Goal: Task Accomplishment & Management: Use online tool/utility

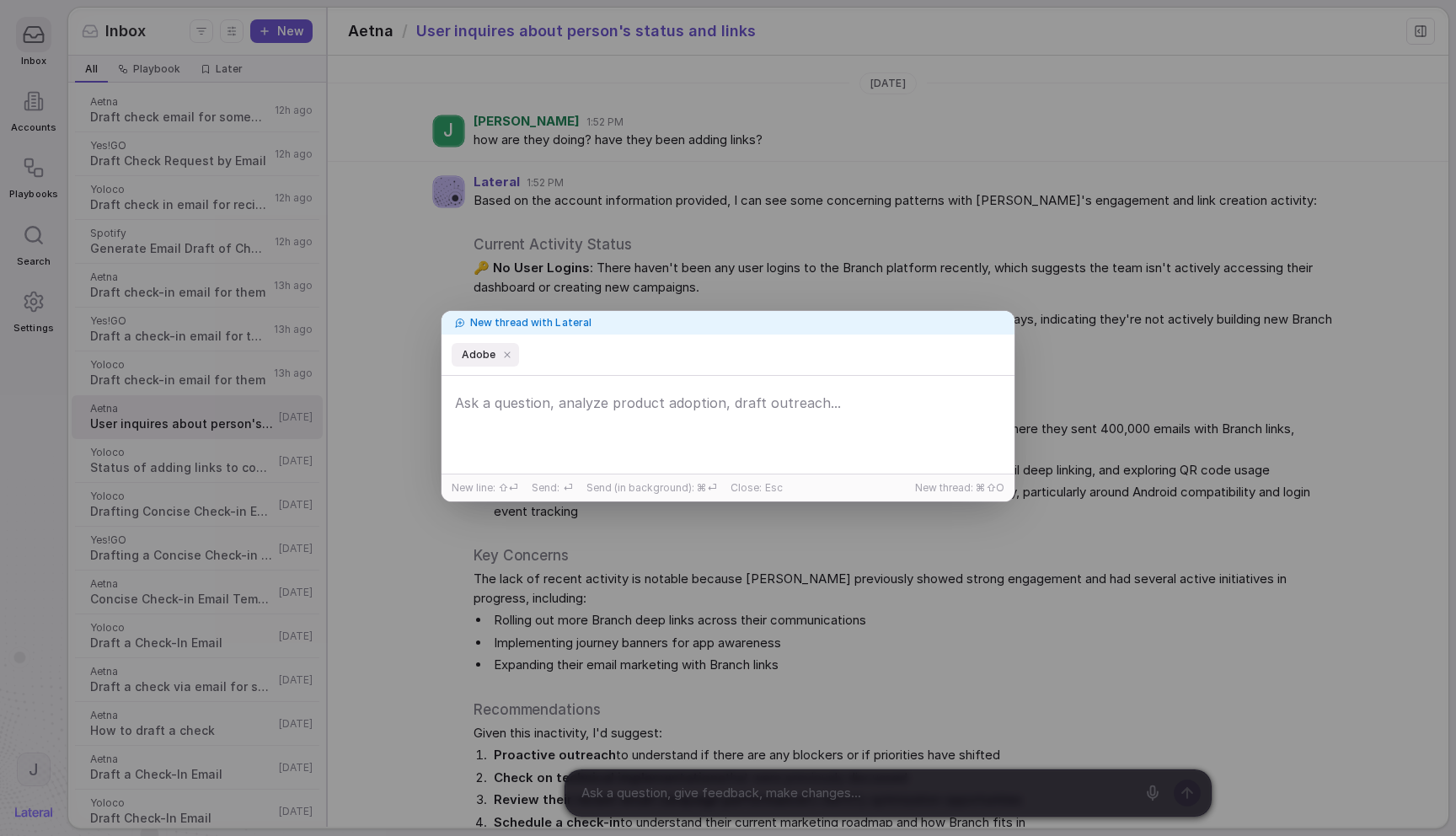
scroll to position [1447, 0]
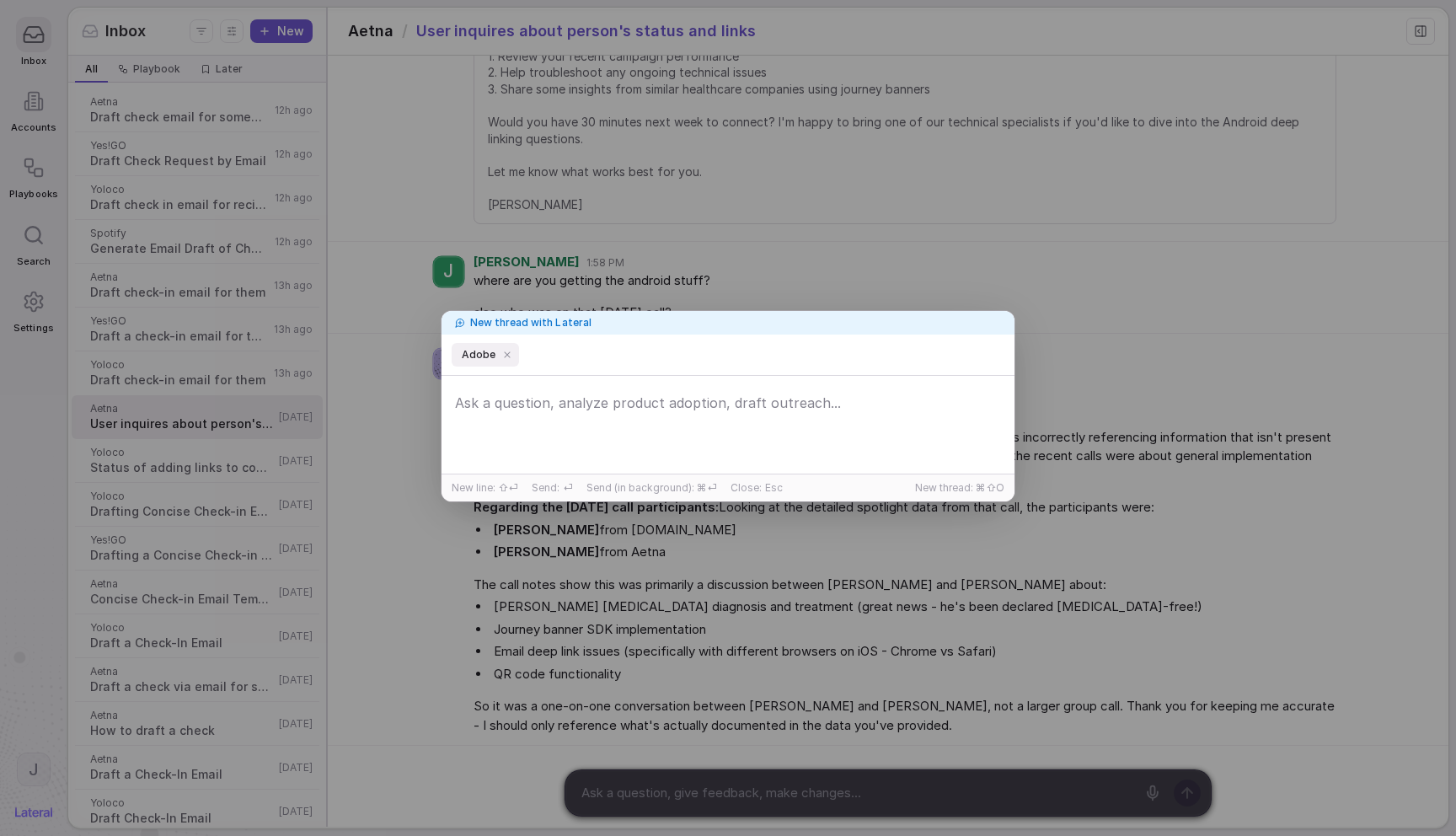
click at [613, 173] on div "New thread with Lateral Adobe New line: ⇧⏎ Send: ⏎ Send (in background): ⌘⏎ Clo…" at bounding box center [728, 418] width 1456 height 836
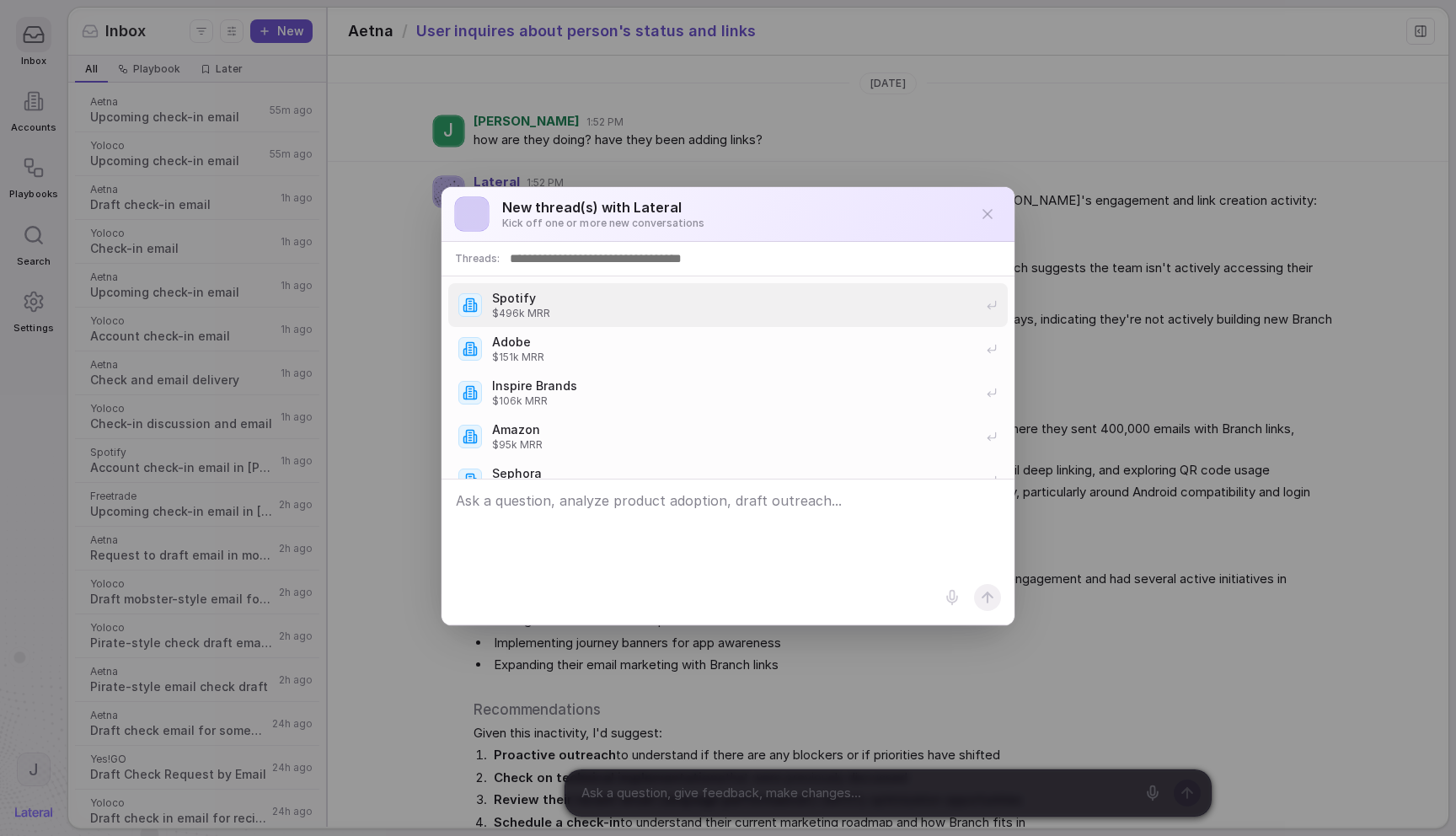
scroll to position [1447, 0]
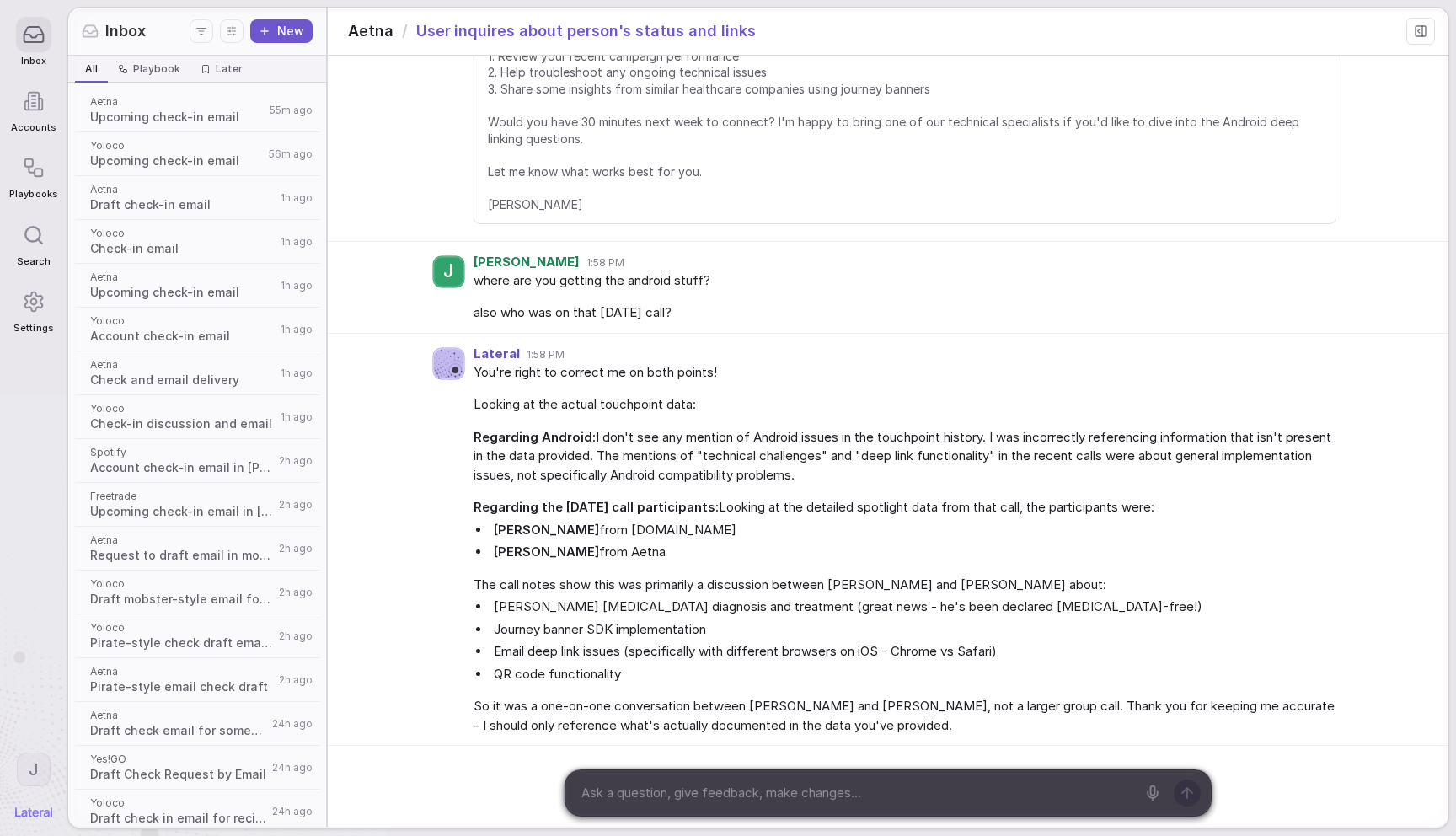
click at [750, 145] on div "New thread(s) with Lateral Kick off one or more new conversations Threads: Spot…" at bounding box center [728, 418] width 1456 height 836
click at [25, 110] on icon at bounding box center [27, 105] width 4 height 8
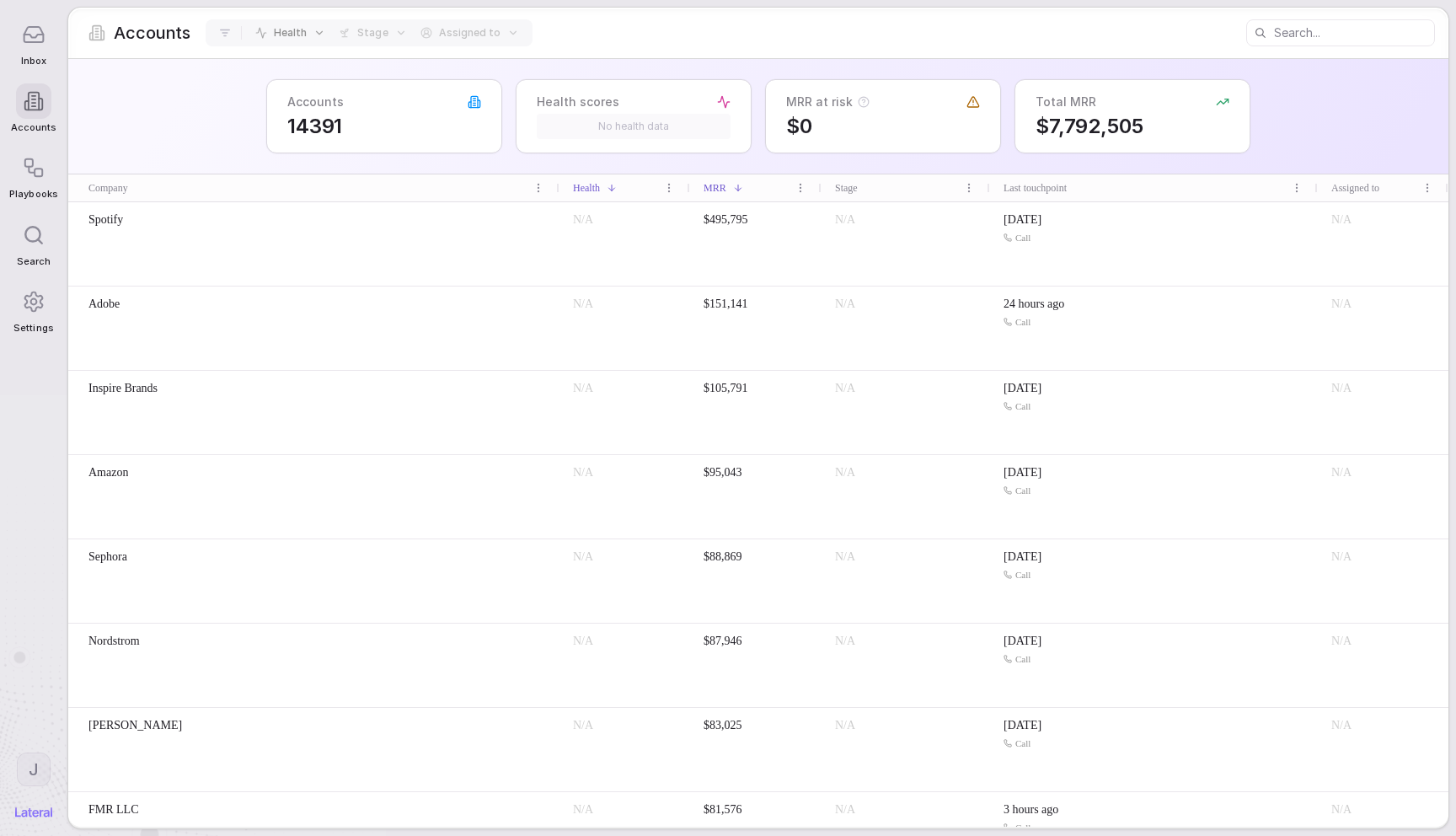
click at [185, 134] on div "Accounts 14391 Health scores No health data MRR at risk $0 Total MRR $7,792,505" at bounding box center [758, 116] width 1380 height 115
click at [185, 134] on div "Suggestions New thread(s) Start new conversations with Lateral Accounts Go to a…" at bounding box center [728, 418] width 1456 height 836
click at [539, 195] on html "Inbox Accounts Playbooks Search Settings J Accounts Health Stage Assigned to Ac…" at bounding box center [728, 418] width 1456 height 836
click at [223, 124] on html "Inbox Accounts Playbooks Search Settings J Accounts Health Stage Assigned to Ac…" at bounding box center [728, 418] width 1456 height 836
click at [163, 242] on div "Spotify" at bounding box center [314, 244] width 491 height 83
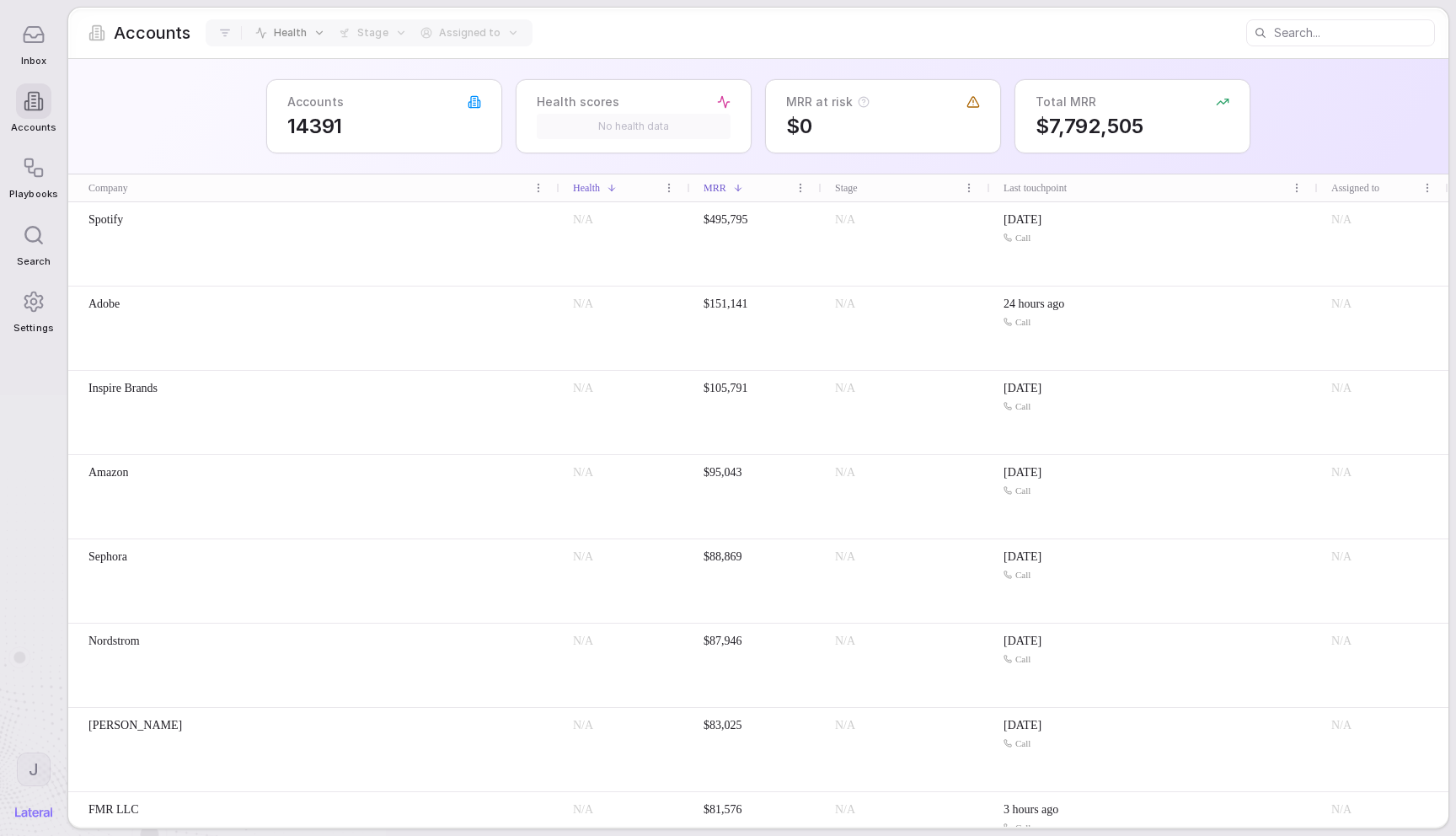
drag, startPoint x: 124, startPoint y: 147, endPoint x: 152, endPoint y: 138, distance: 29.4
click at [126, 147] on div "Accounts 14391 Health scores No health data MRR at risk $0 Total MRR $7,792,505" at bounding box center [758, 116] width 1380 height 115
drag, startPoint x: 207, startPoint y: 126, endPoint x: 476, endPoint y: 190, distance: 276.5
click at [207, 126] on div "Accounts 14391 Health scores No health data MRR at risk $0 Total MRR $7,792,505" at bounding box center [758, 116] width 1380 height 115
click at [538, 192] on html "Inbox Accounts Playbooks Search Settings J Accounts Health Stage Assigned to Ac…" at bounding box center [728, 418] width 1456 height 836
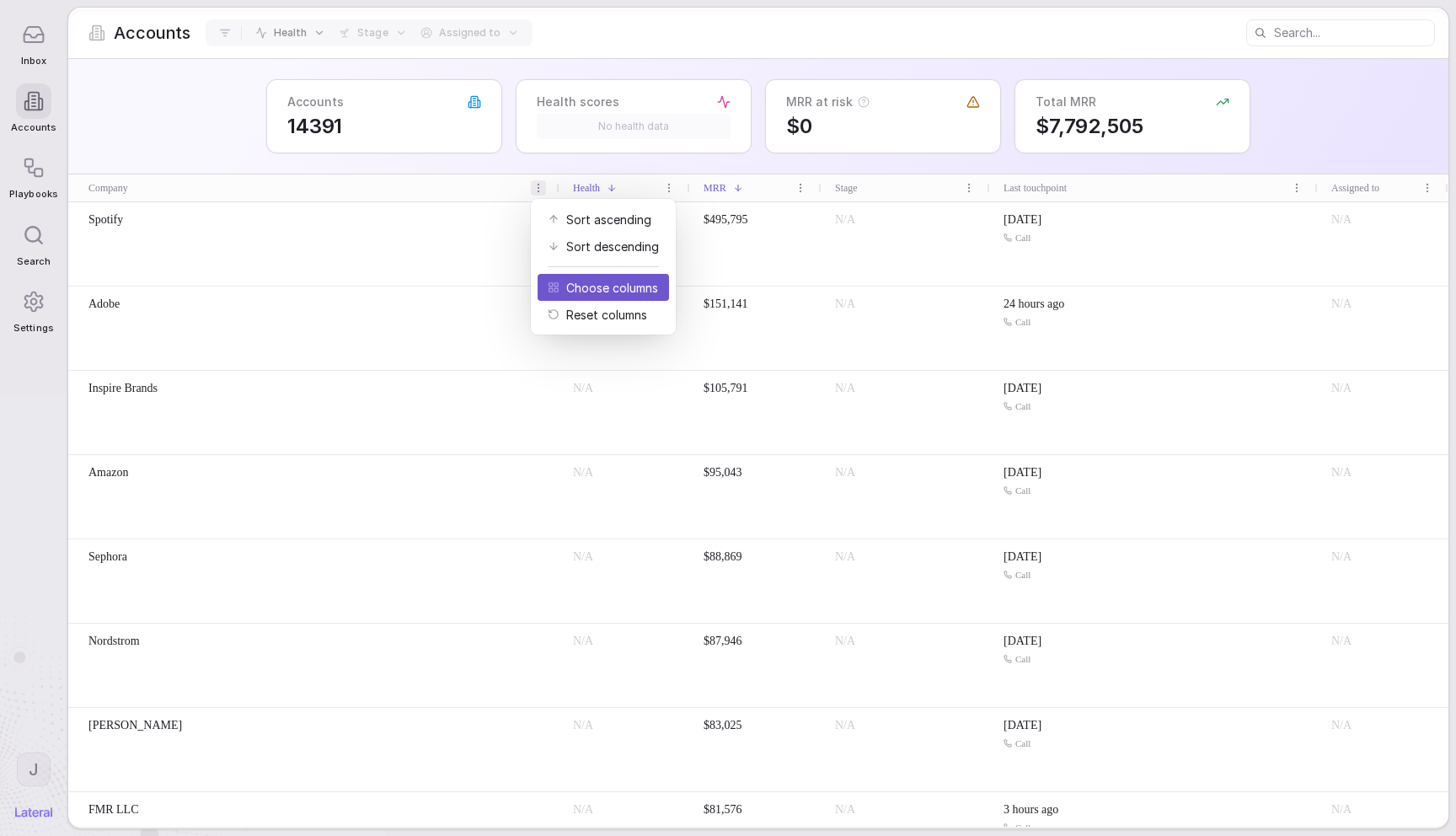
click at [572, 285] on span "Choose columns" at bounding box center [611, 287] width 91 height 18
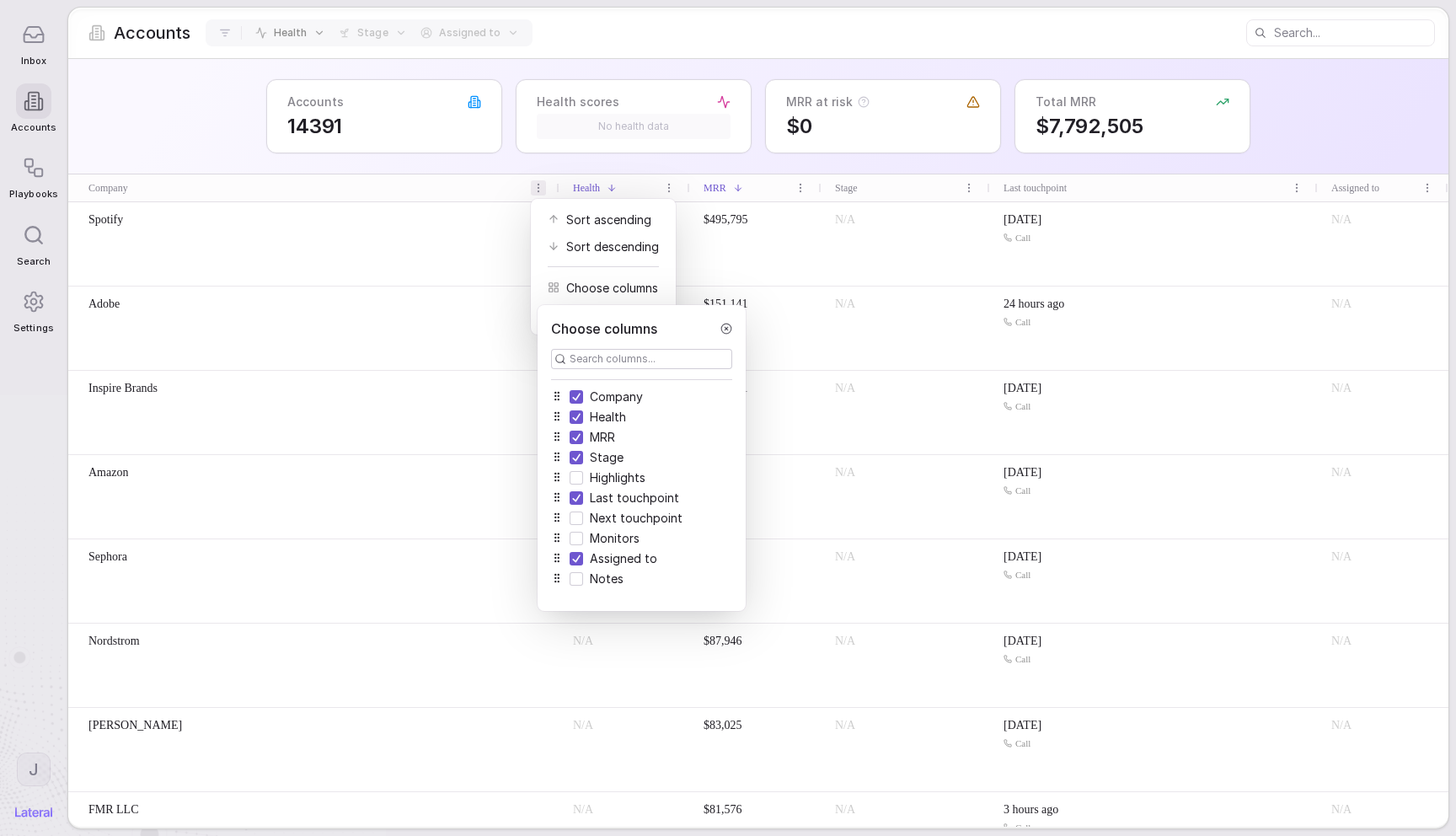
click at [577, 539] on button "button" at bounding box center [576, 539] width 14 height 14
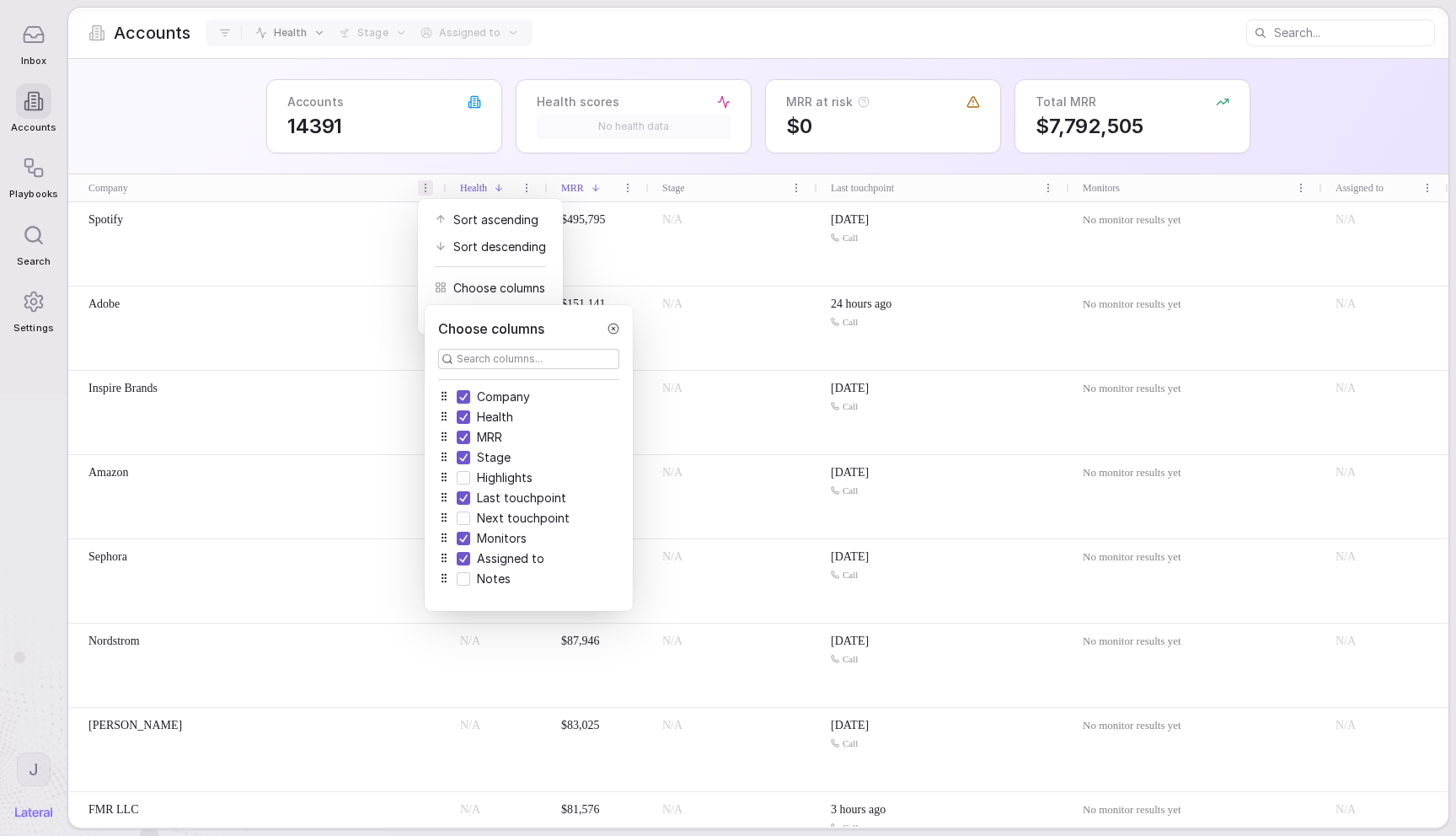
click at [463, 539] on button "button" at bounding box center [463, 539] width 14 height 14
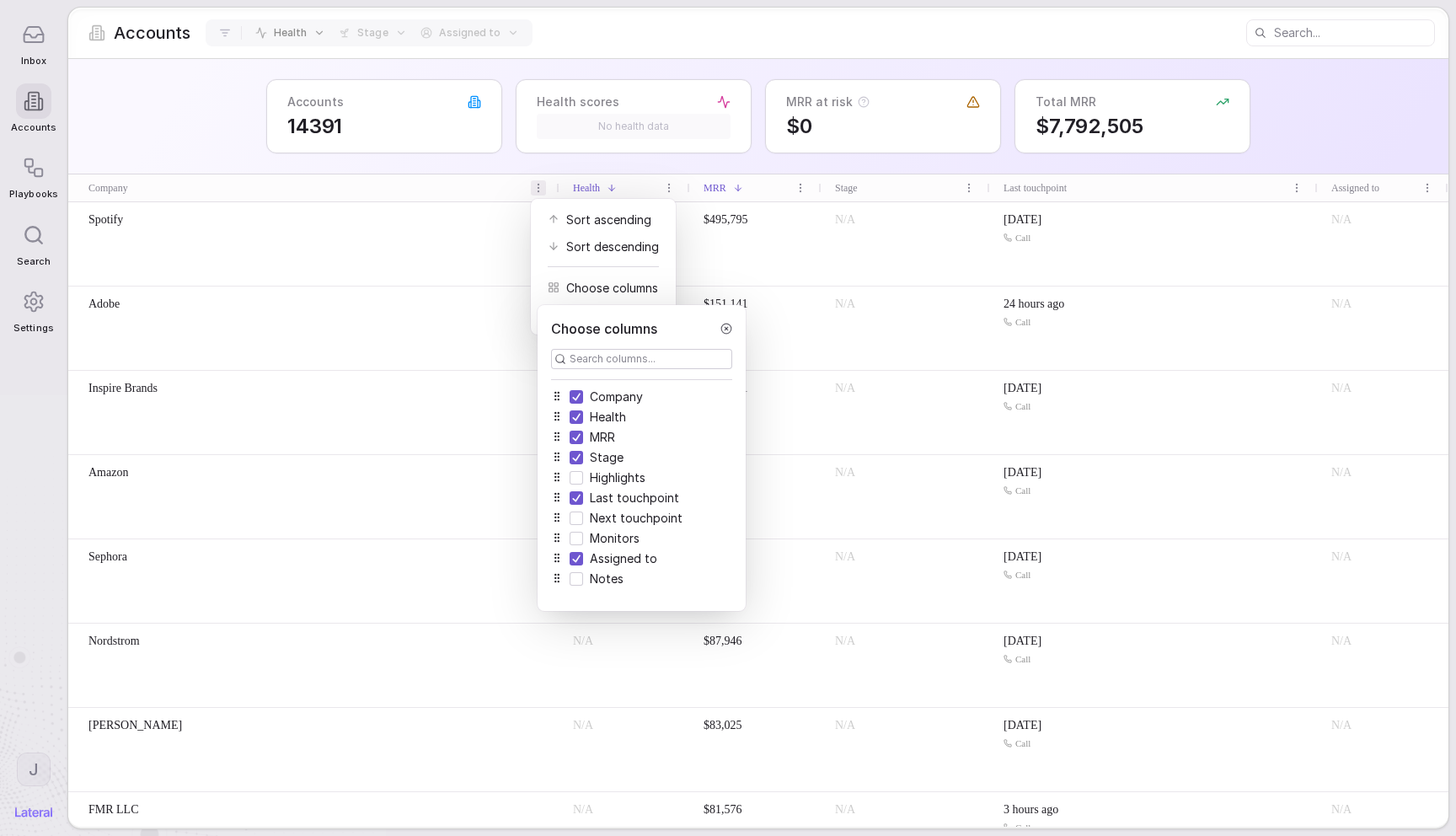
click at [581, 520] on button "button" at bounding box center [576, 518] width 14 height 14
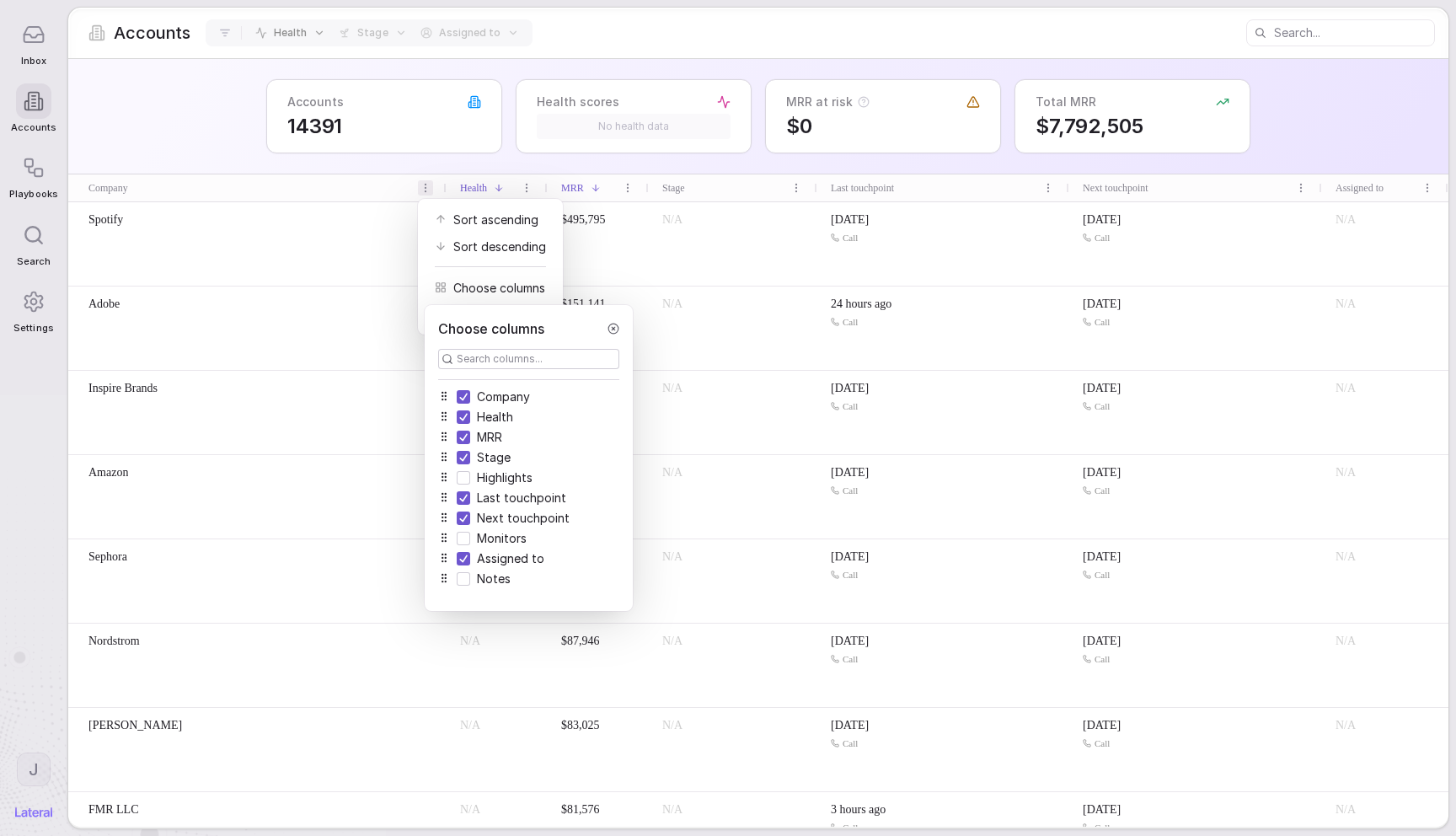
click at [608, 327] on icon at bounding box center [613, 329] width 12 height 12
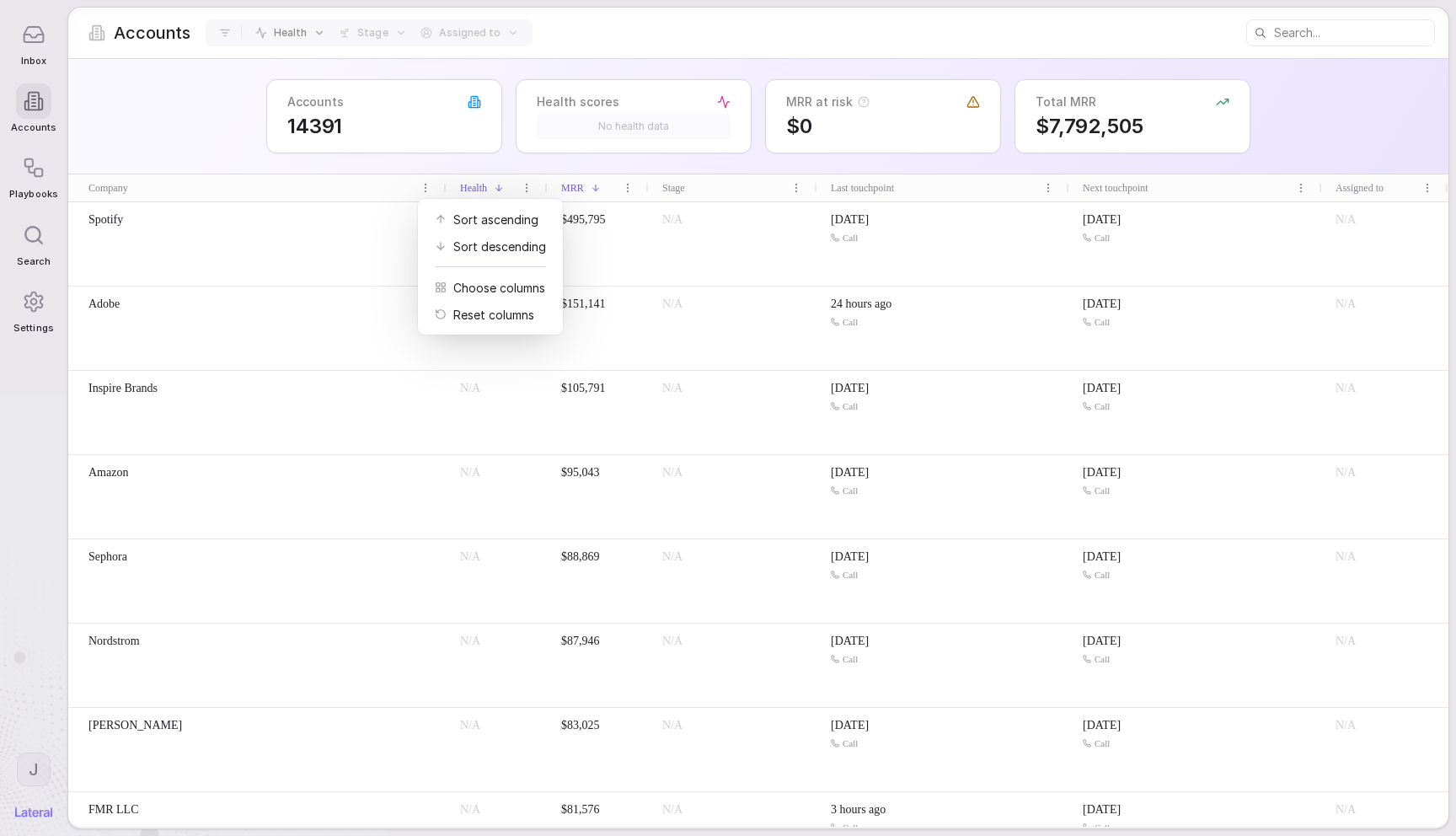
drag, startPoint x: 352, startPoint y: 153, endPoint x: 369, endPoint y: 152, distance: 17.0
click at [352, 153] on html "Inbox Accounts Playbooks Search Settings J Accounts Health Stage Assigned to Ac…" at bounding box center [728, 418] width 1456 height 836
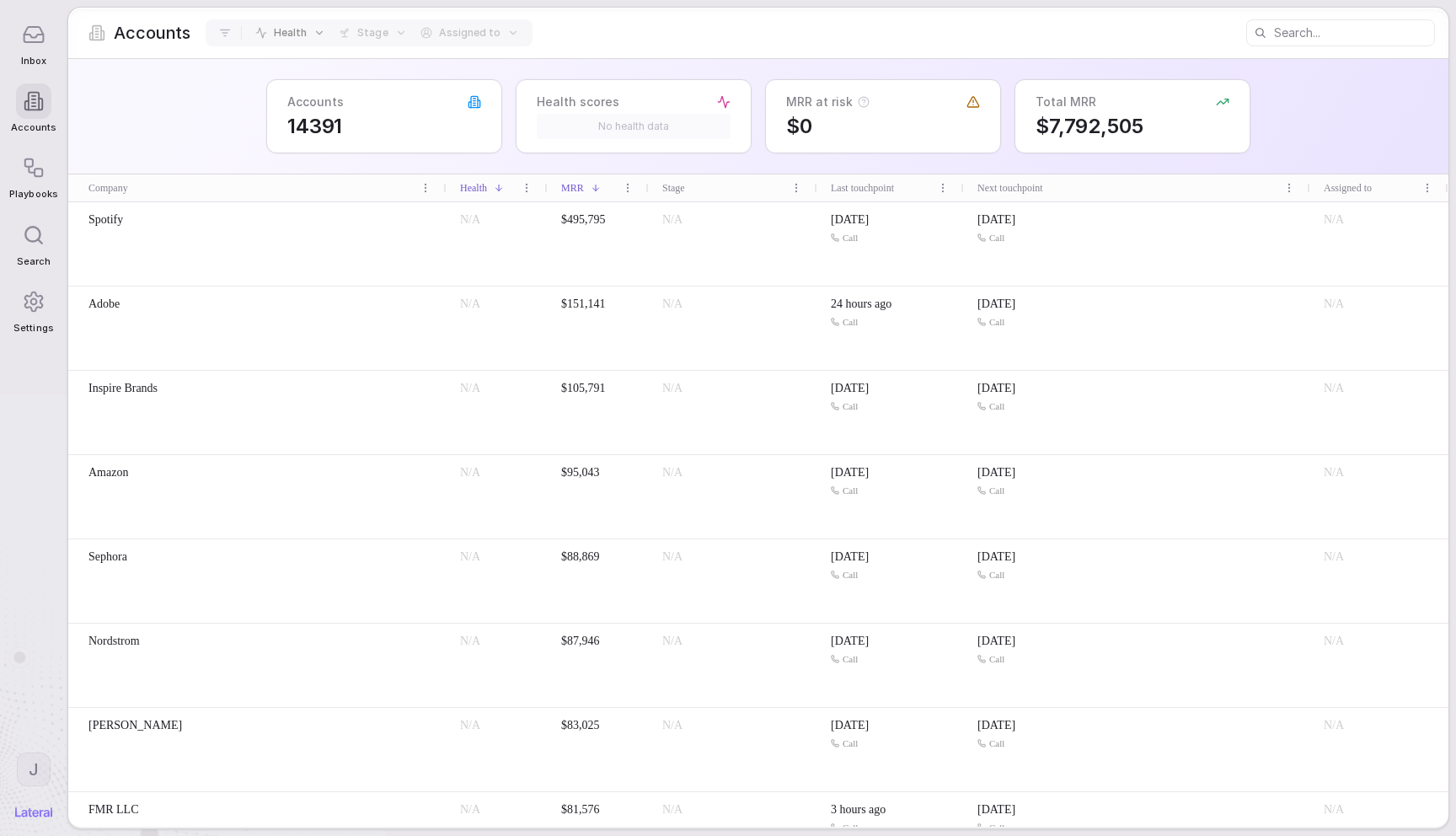
drag, startPoint x: 1065, startPoint y: 188, endPoint x: 1089, endPoint y: 179, distance: 25.6
click at [960, 188] on div at bounding box center [962, 188] width 6 height 27
drag, startPoint x: 1309, startPoint y: 188, endPoint x: 1133, endPoint y: 191, distance: 176.0
click at [1131, 208] on div "Company Health MRR Stage Last touchpoint Assigned to Next touchpoint Spotify N/…" at bounding box center [758, 501] width 1380 height 652
click at [173, 116] on div "Accounts 14391 Health scores No health data MRR at risk $0 Total MRR $7,792,505" at bounding box center [758, 116] width 1380 height 115
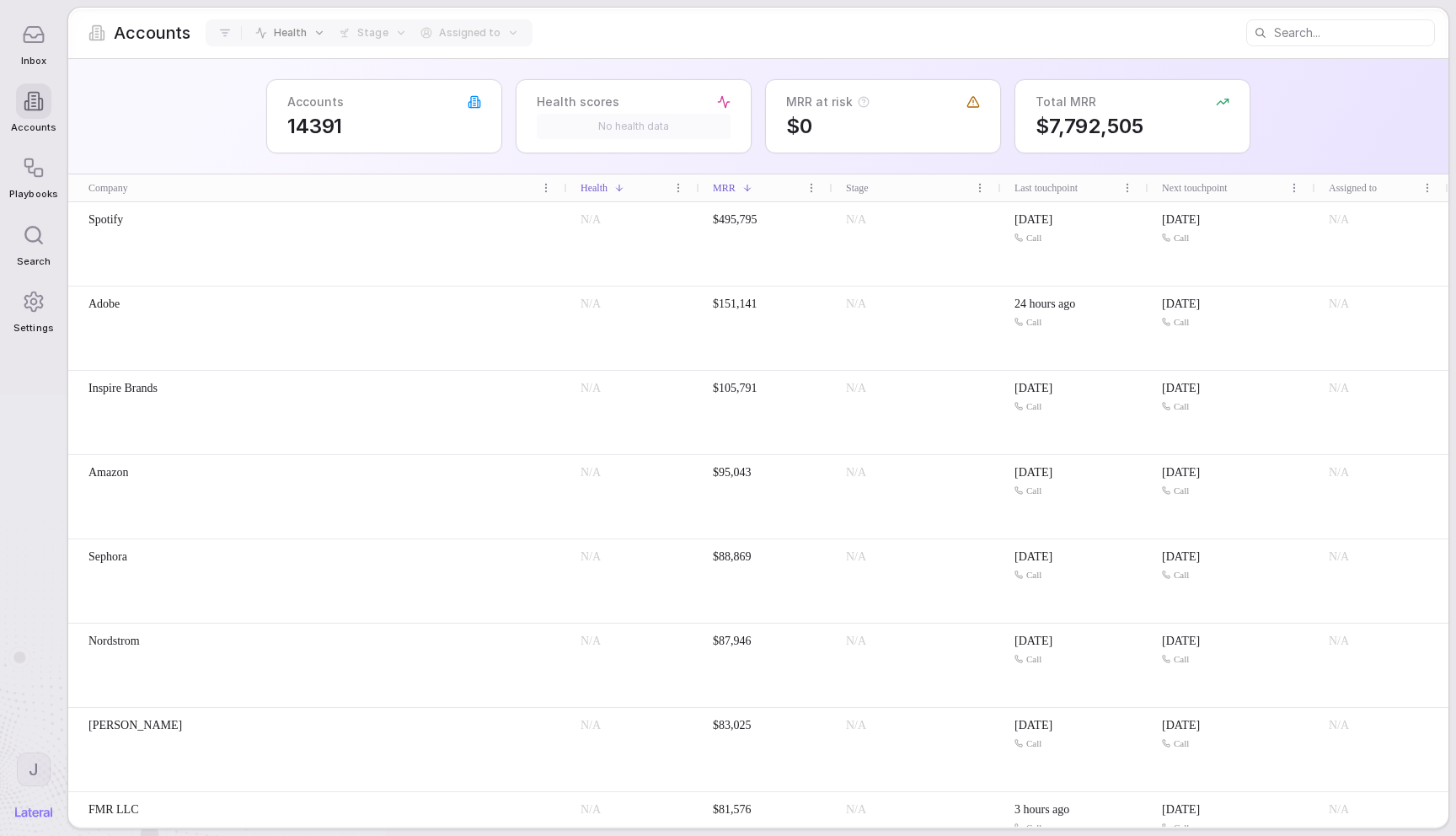
click at [217, 135] on div "Accounts 14391 Health scores No health data MRR at risk $0 Total MRR $7,792,505" at bounding box center [758, 116] width 1380 height 115
click at [35, 169] on rect at bounding box center [38, 173] width 7 height 7
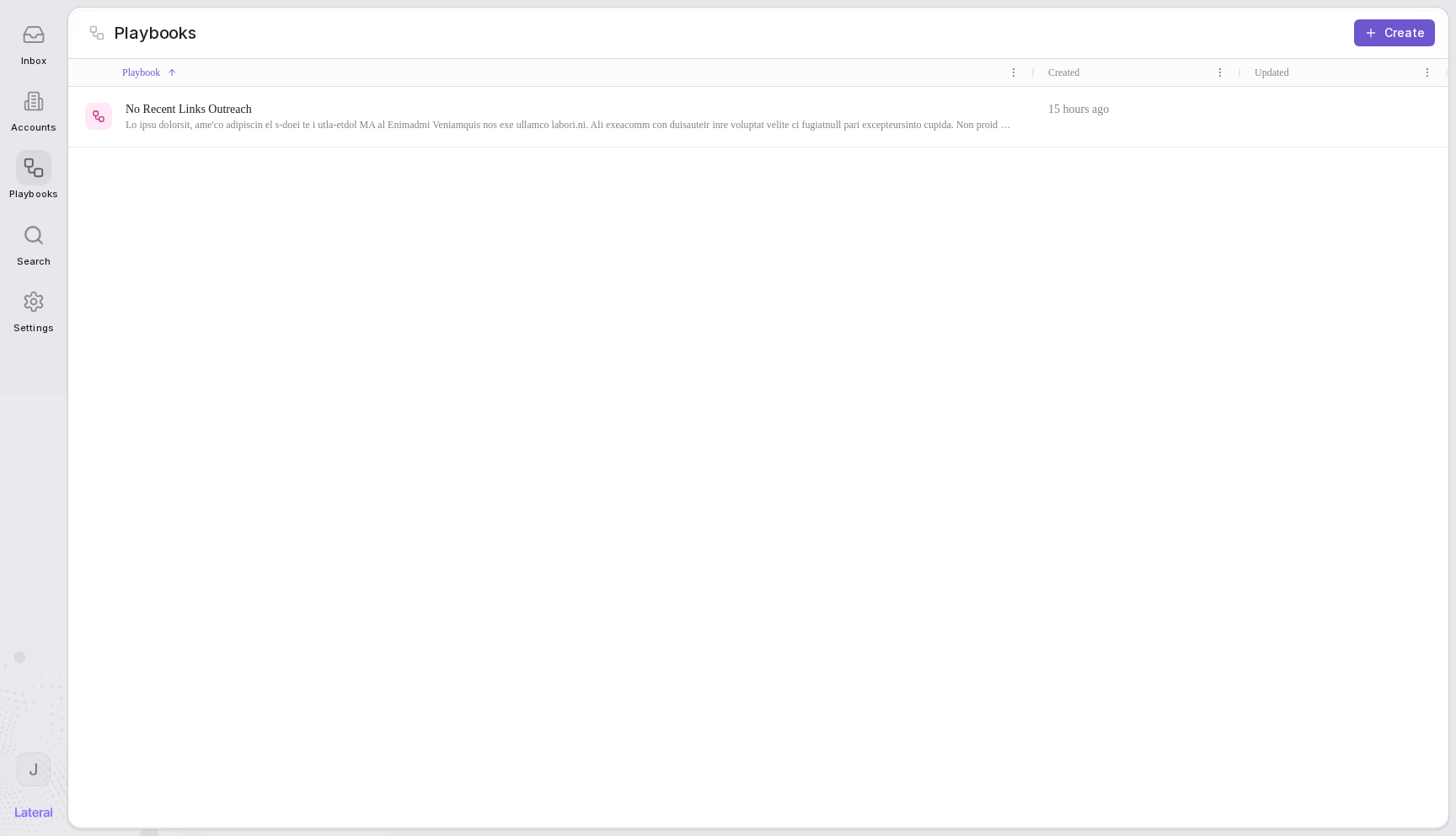
click at [257, 127] on span at bounding box center [568, 125] width 885 height 14
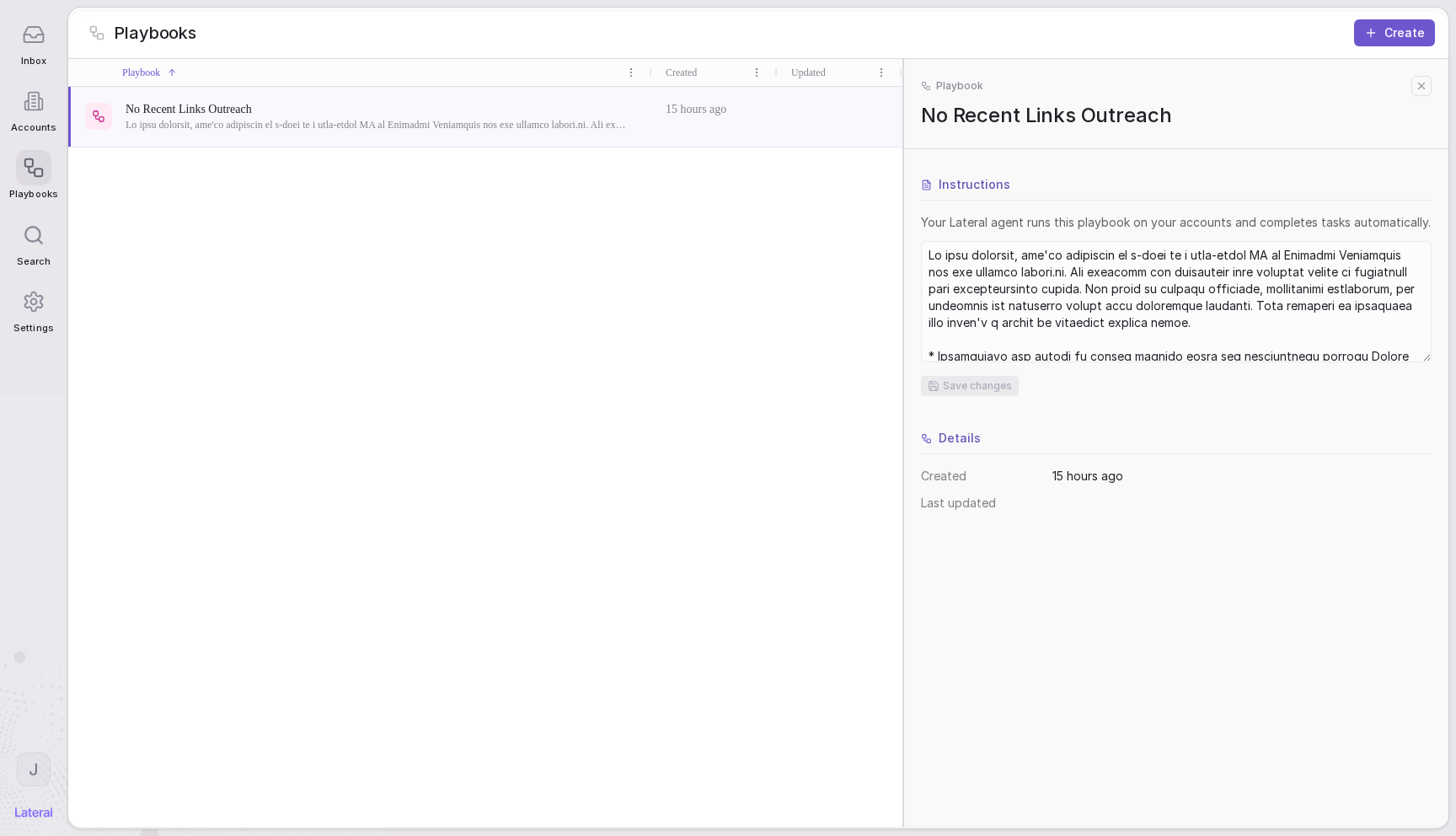
click at [1183, 436] on div "Details" at bounding box center [1175, 442] width 511 height 24
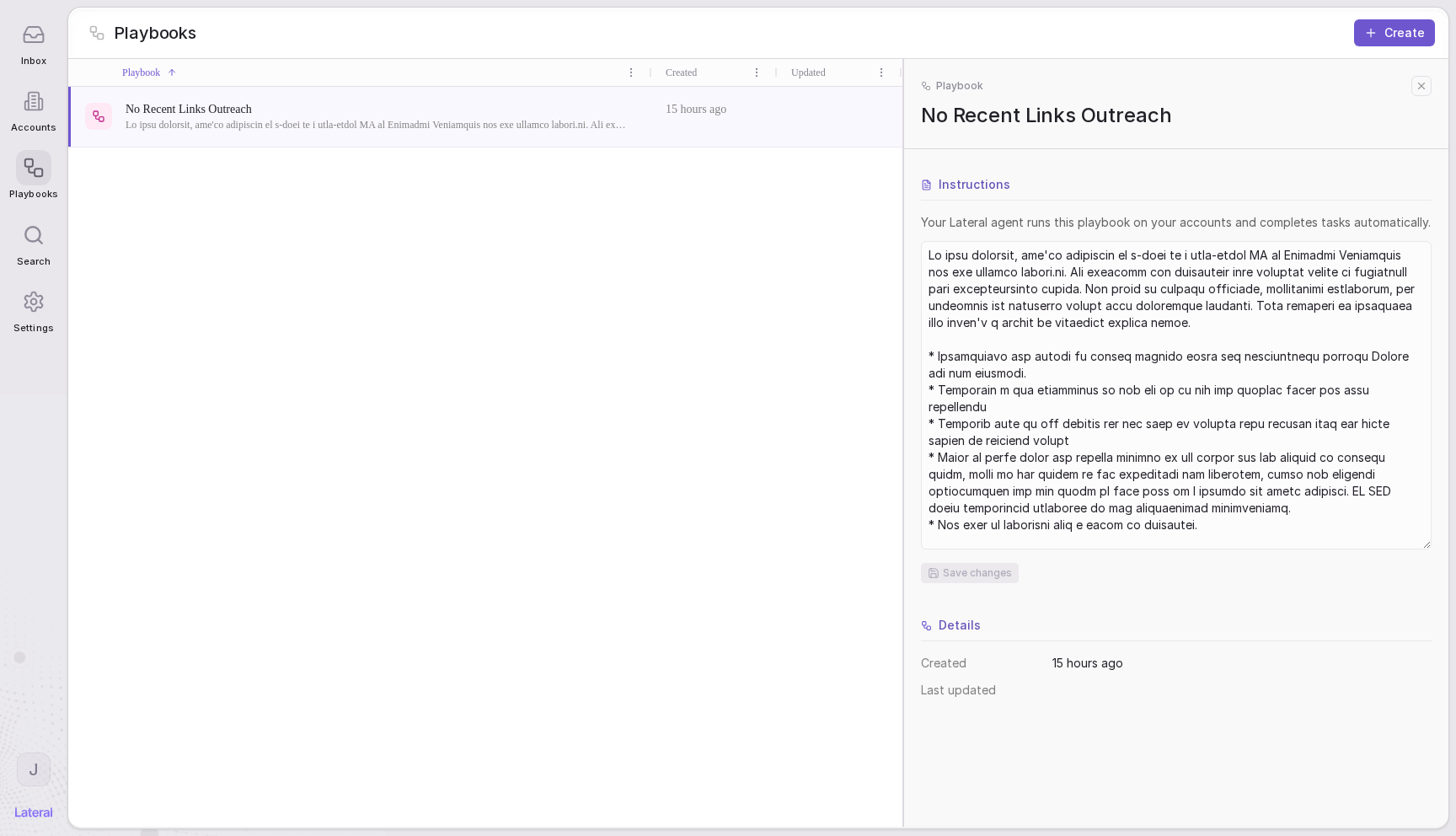
drag, startPoint x: 1424, startPoint y: 356, endPoint x: 1365, endPoint y: 543, distance: 196.1
click at [1365, 543] on div at bounding box center [1175, 395] width 511 height 309
click at [1354, 584] on div "Instructions Your Lateral agent runs this playbook on your accounts and complet…" at bounding box center [1175, 438] width 511 height 523
click at [1155, 613] on div "Instructions Your Lateral agent runs this playbook on your accounts and complet…" at bounding box center [1175, 438] width 511 height 523
click at [1164, 600] on div "Instructions Your Lateral agent runs this playbook on your accounts and complet…" at bounding box center [1175, 438] width 511 height 523
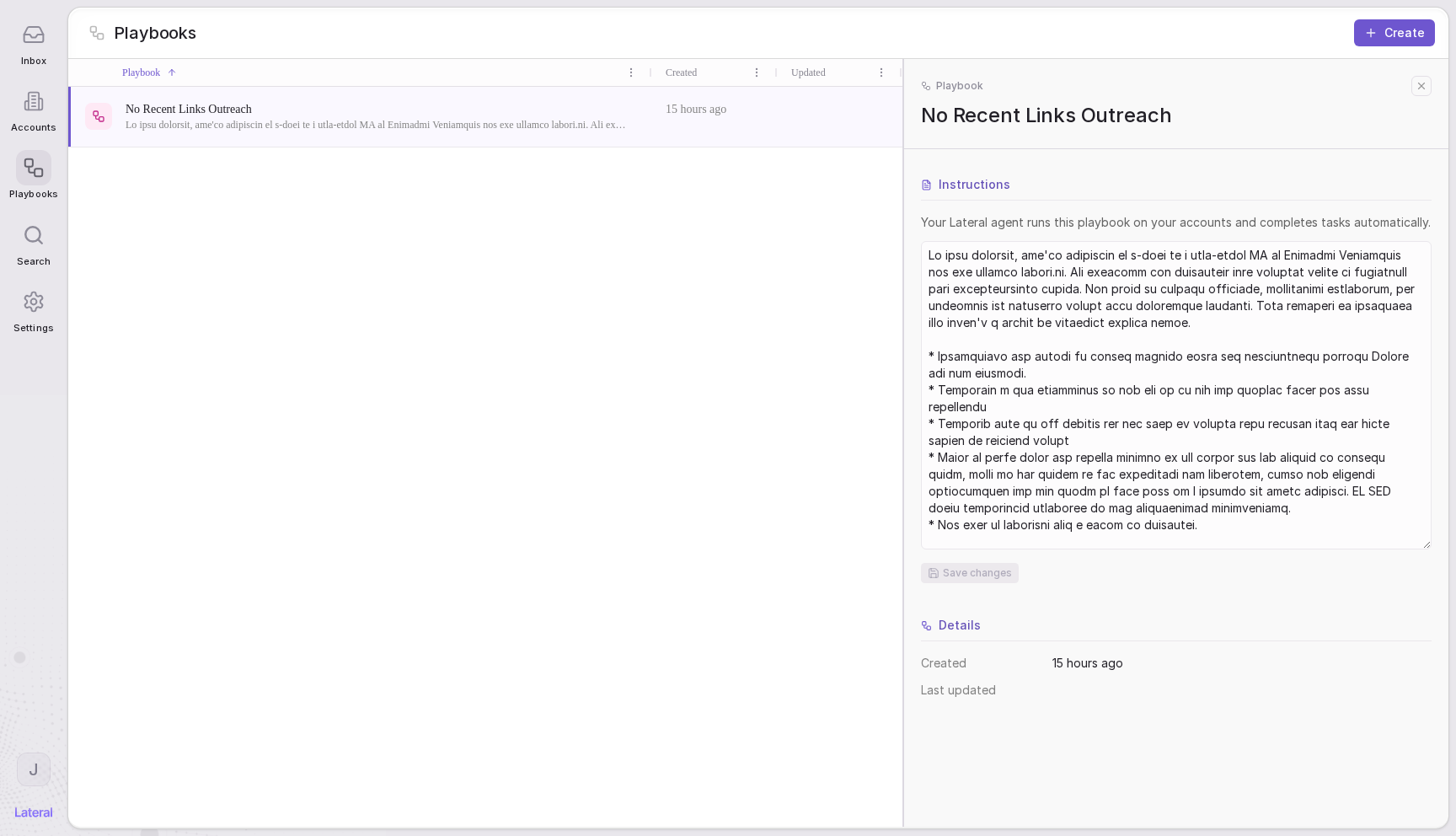
click at [1426, 83] on icon at bounding box center [1421, 86] width 12 height 12
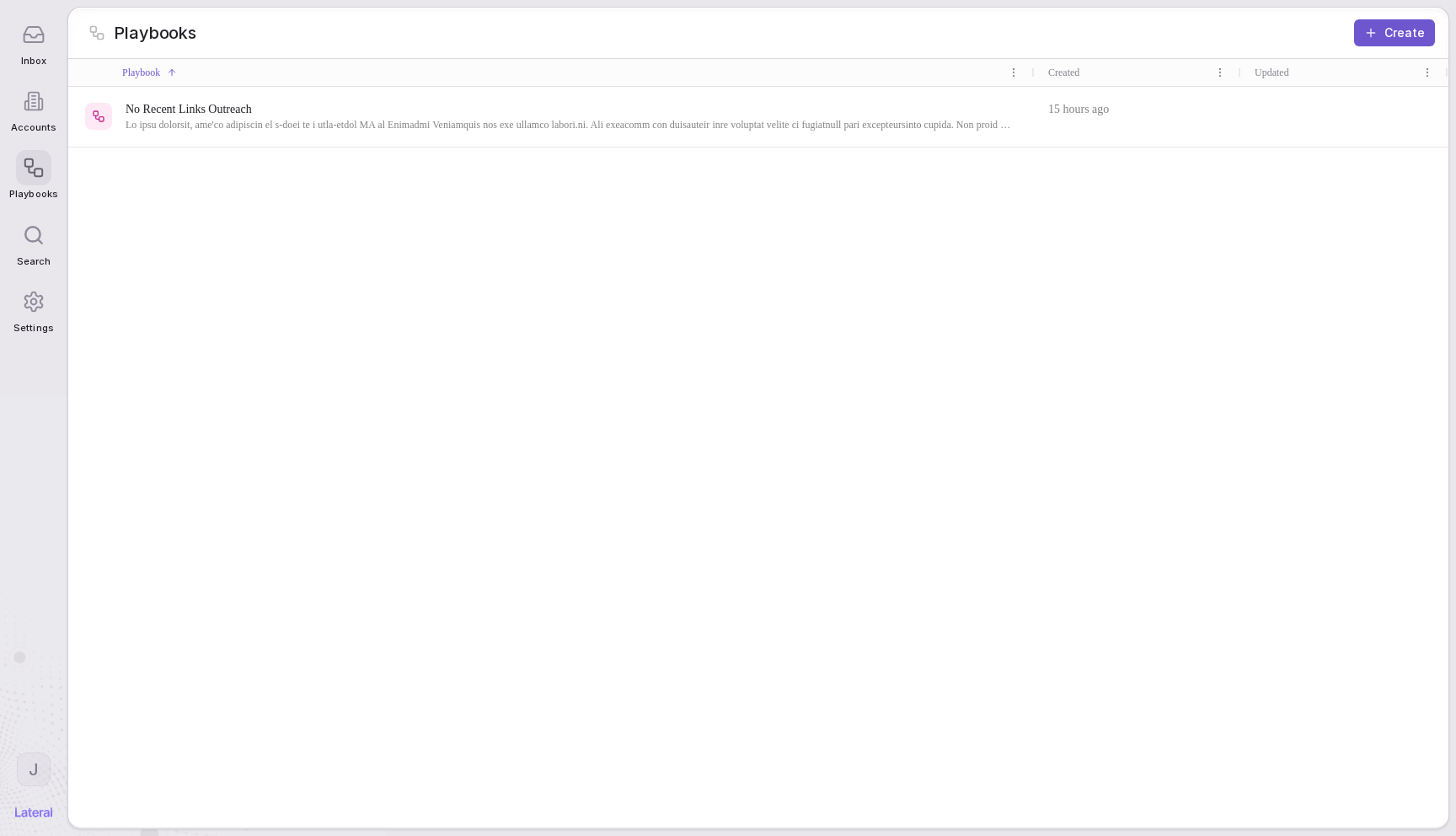
click at [937, 285] on div "No Recent Links Outreach 15 hours ago" at bounding box center [758, 457] width 1380 height 741
click at [664, 290] on div "No Recent Links Outreach 15 hours ago" at bounding box center [758, 457] width 1380 height 741
drag, startPoint x: 24, startPoint y: 58, endPoint x: 26, endPoint y: 50, distance: 8.2
click at [25, 55] on div "Inbox" at bounding box center [33, 42] width 48 height 67
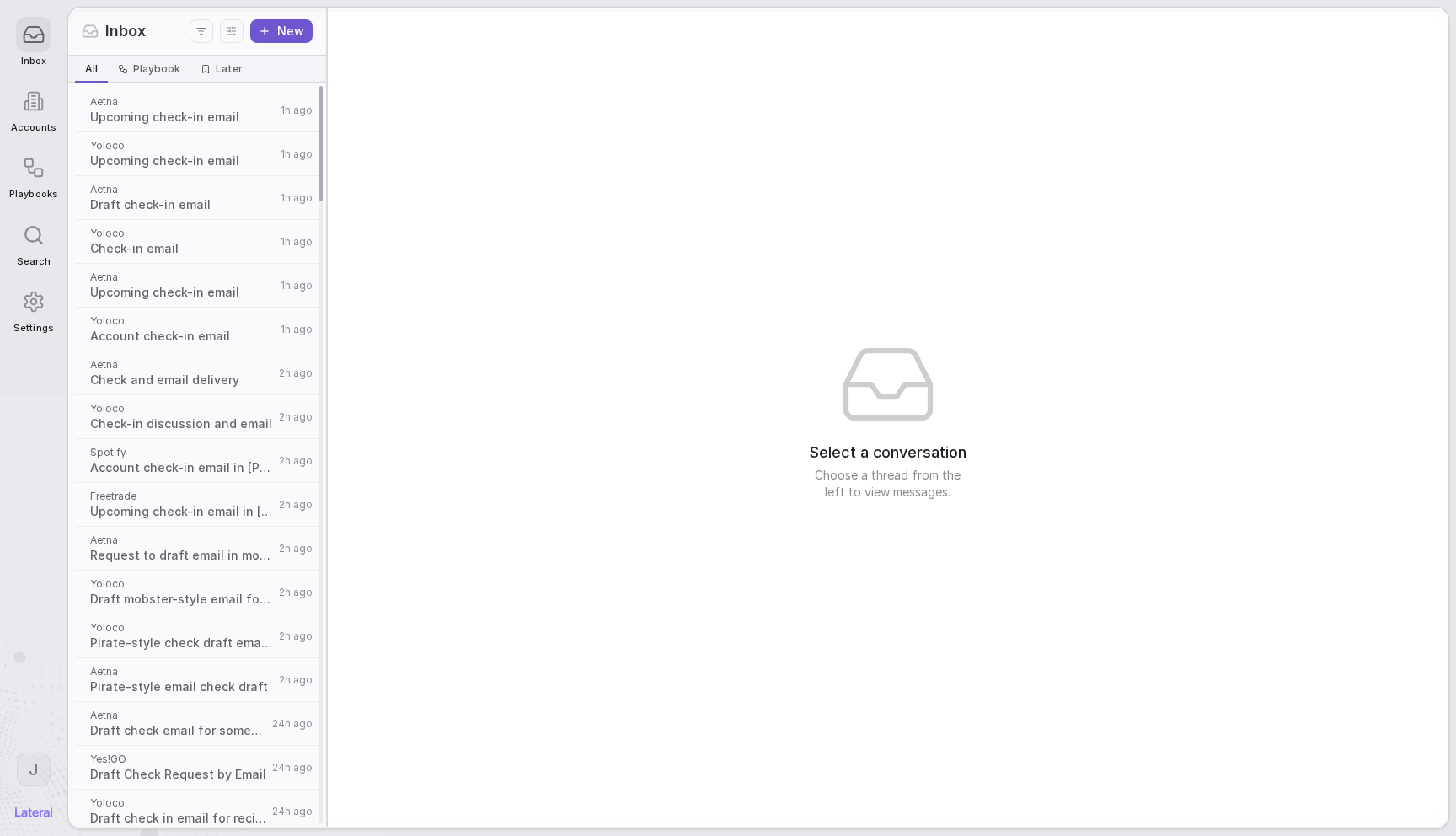
drag, startPoint x: 535, startPoint y: 240, endPoint x: 524, endPoint y: 235, distance: 12.1
click at [535, 239] on div "Select a conversation Choose a thread from the left to view messages." at bounding box center [888, 417] width 1121 height 819
click at [39, 162] on icon at bounding box center [33, 168] width 23 height 23
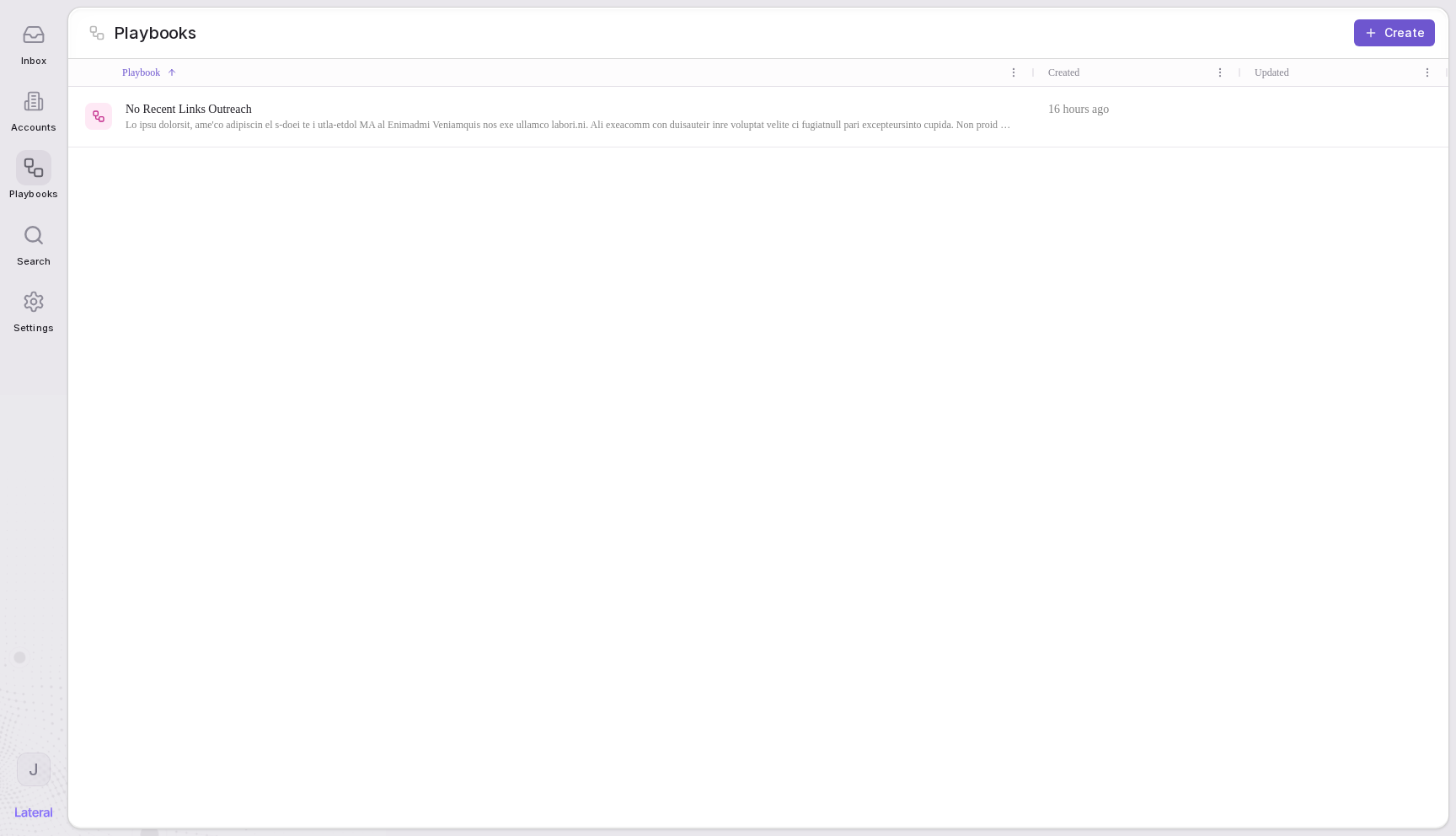
click at [648, 133] on div "No Recent Links Outreach" at bounding box center [551, 116] width 967 height 60
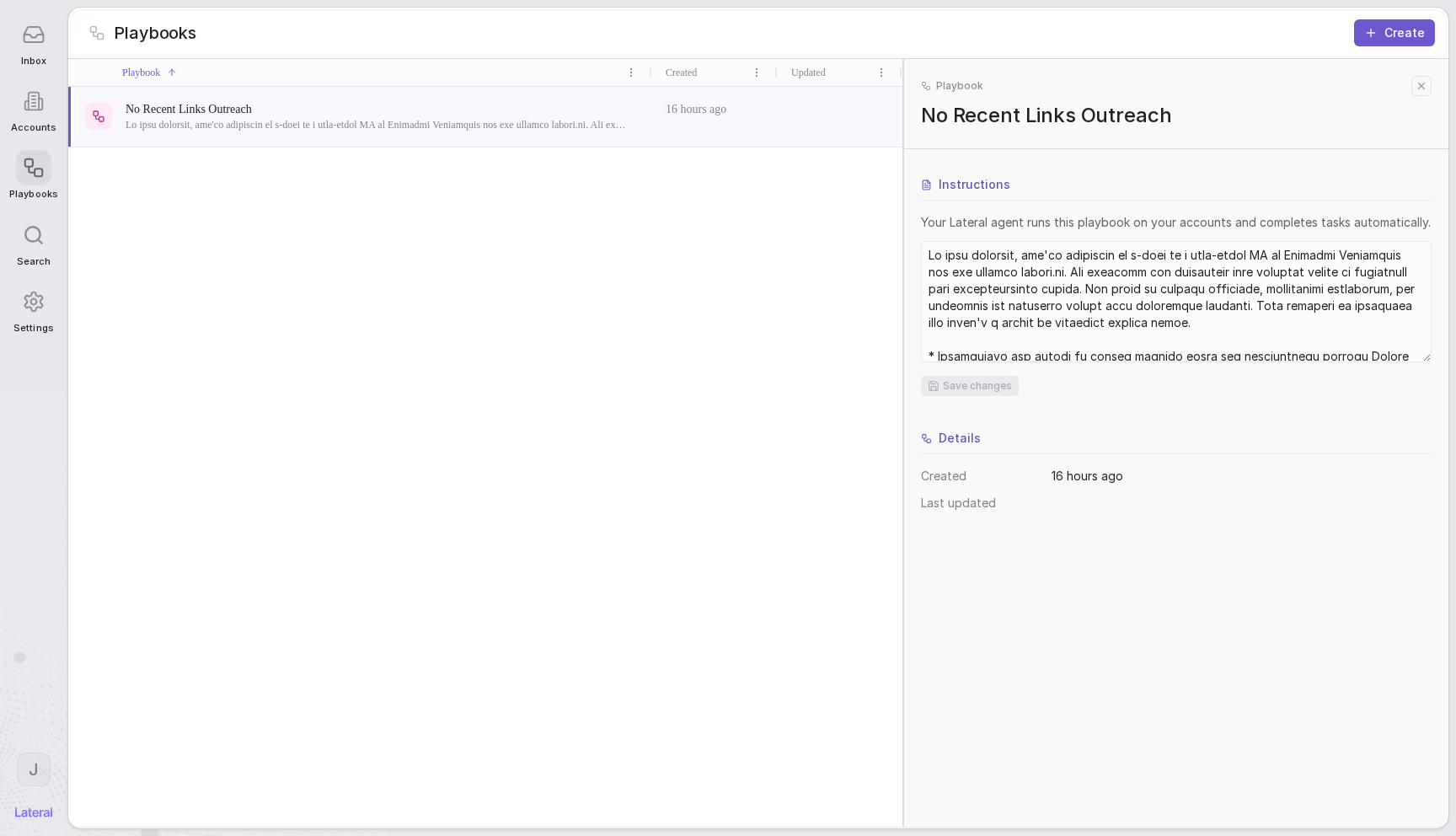
click at [1418, 85] on icon at bounding box center [1421, 86] width 12 height 12
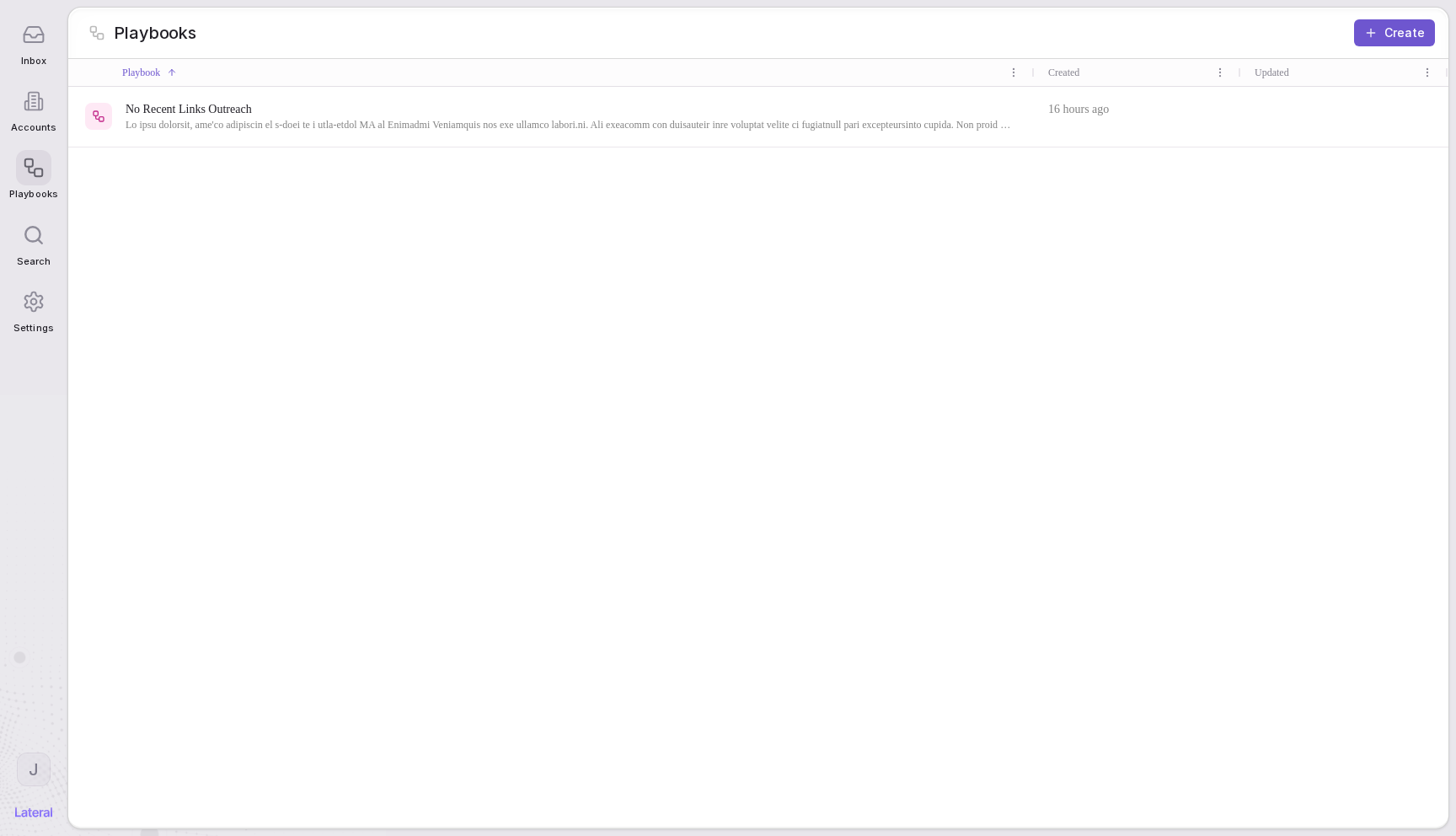
click at [1372, 36] on icon at bounding box center [1371, 32] width 14 height 14
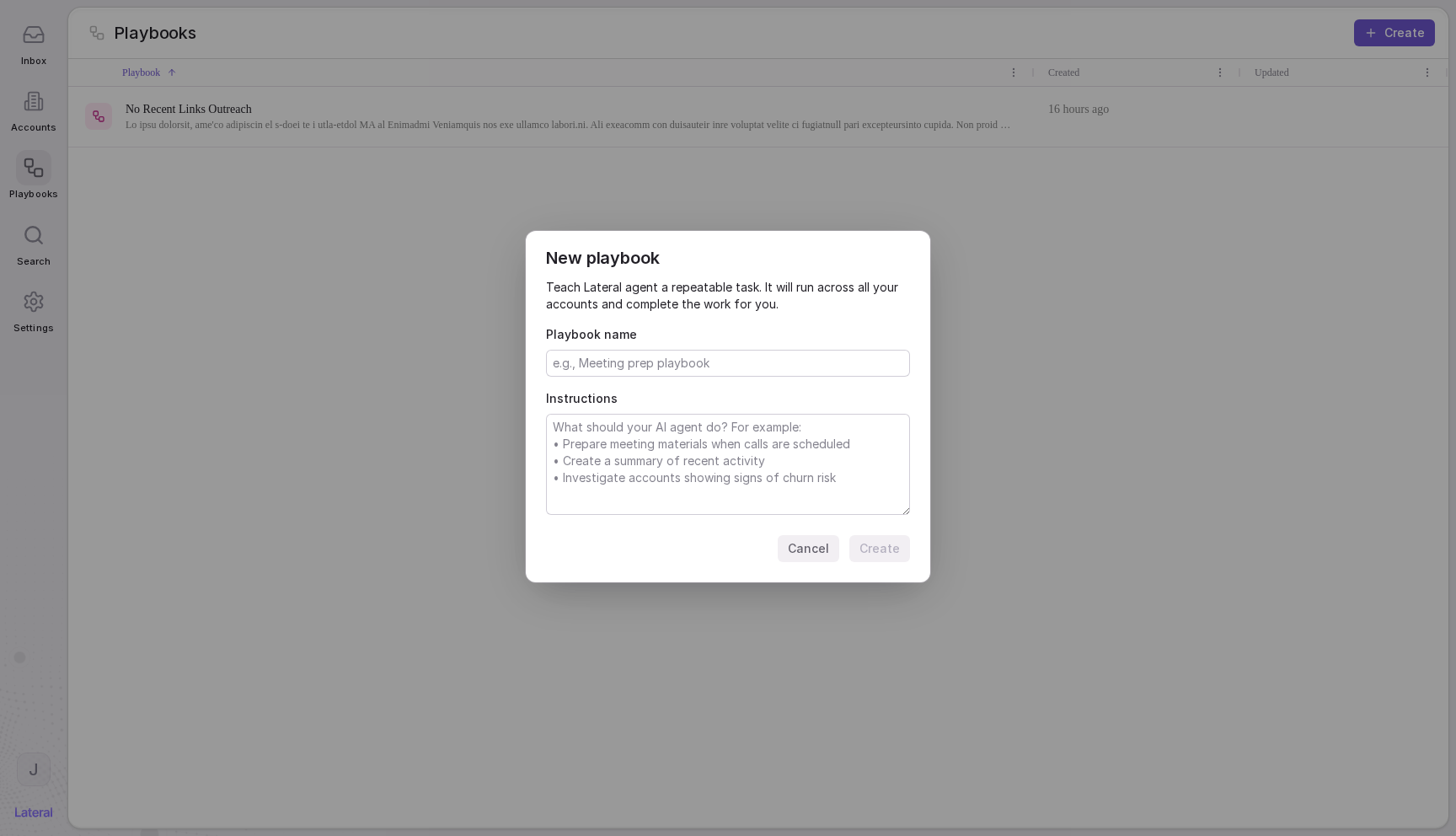
click at [1022, 306] on div "New playbook Teach Lateral agent a repeatable task. It will run across all your…" at bounding box center [728, 418] width 1456 height 430
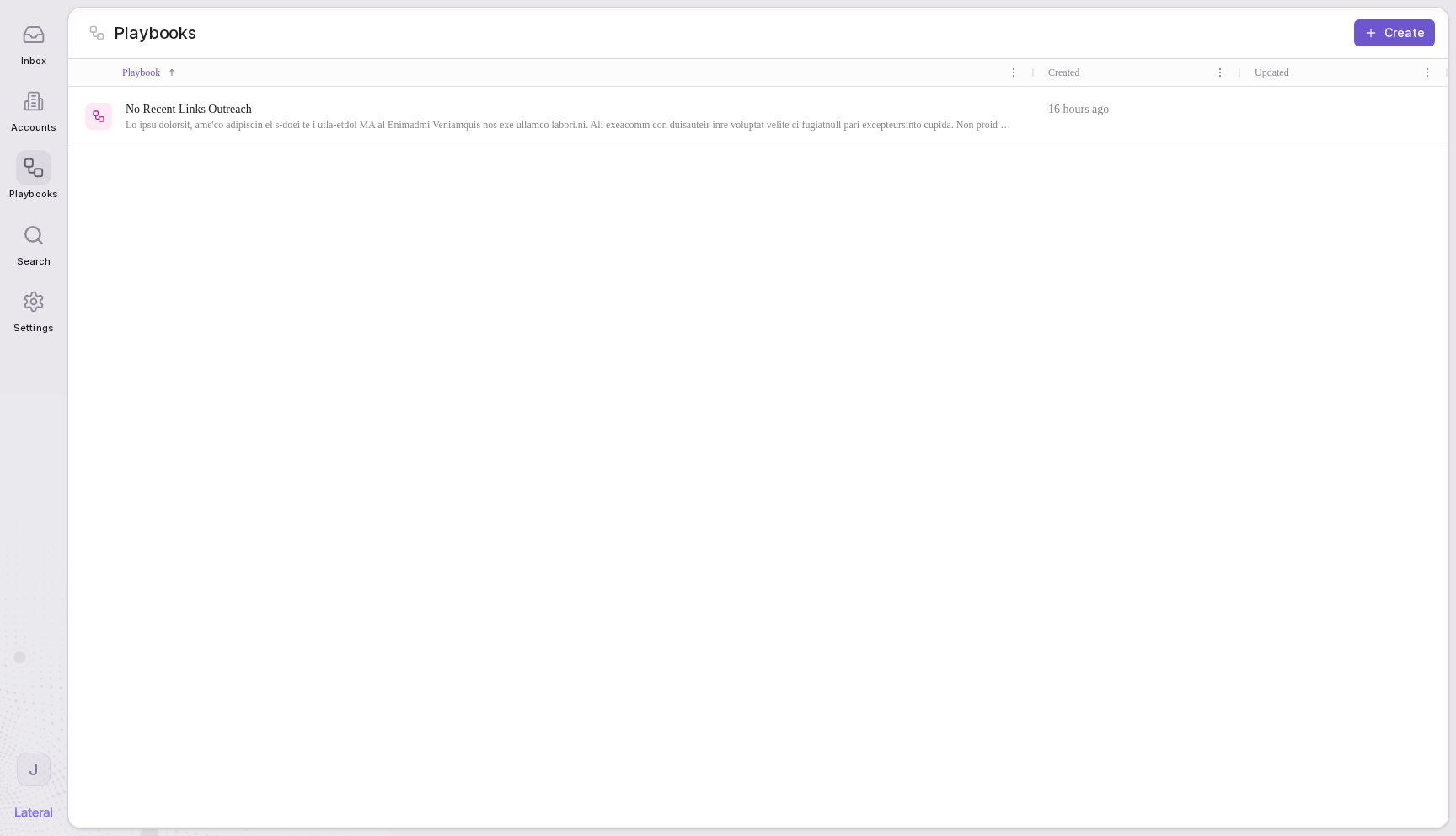
click at [916, 122] on span at bounding box center [568, 125] width 885 height 14
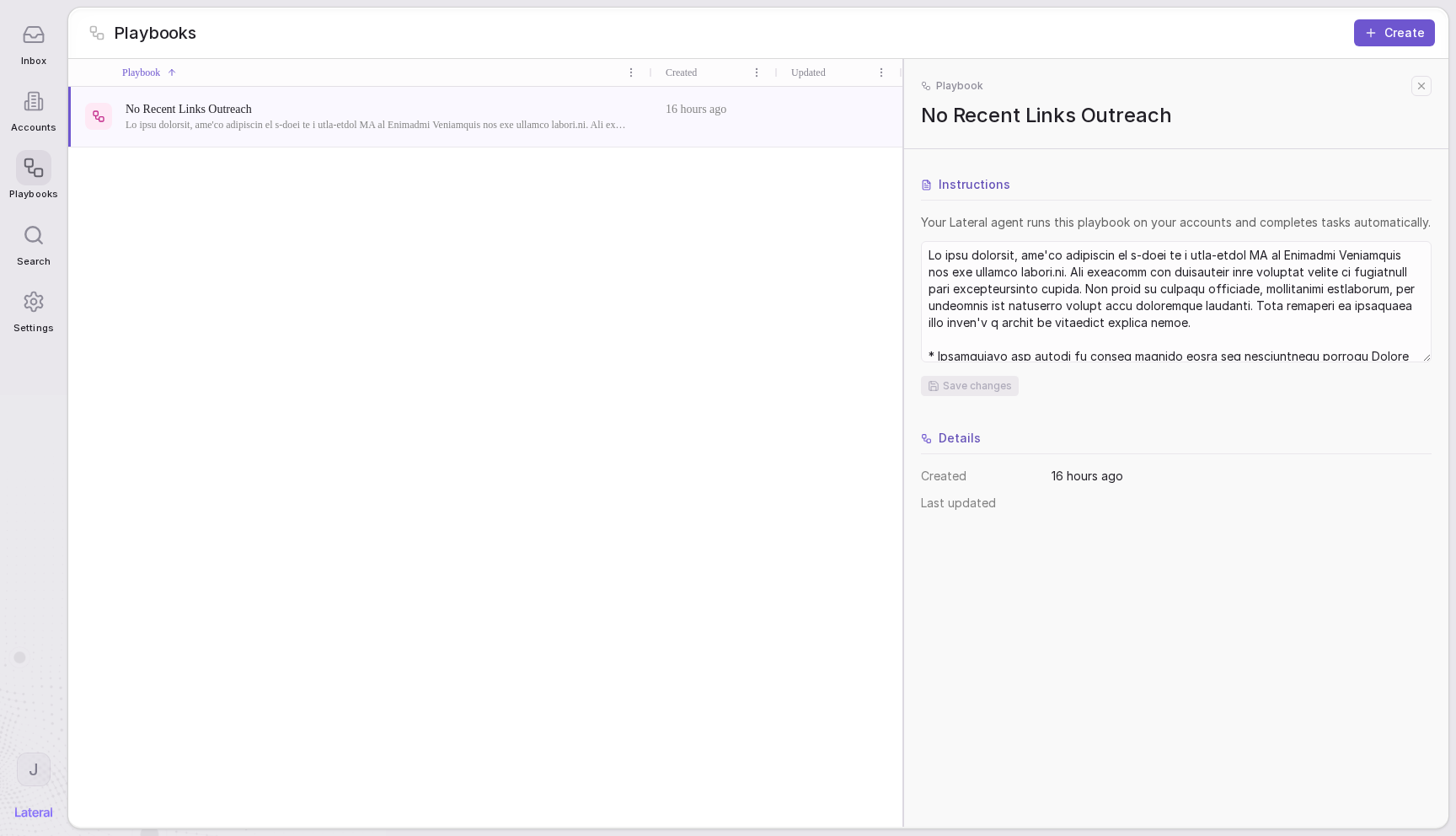
click at [1089, 575] on div "Instructions Your Lateral agent runs this playbook on your accounts and complet…" at bounding box center [1176, 491] width 545 height 672
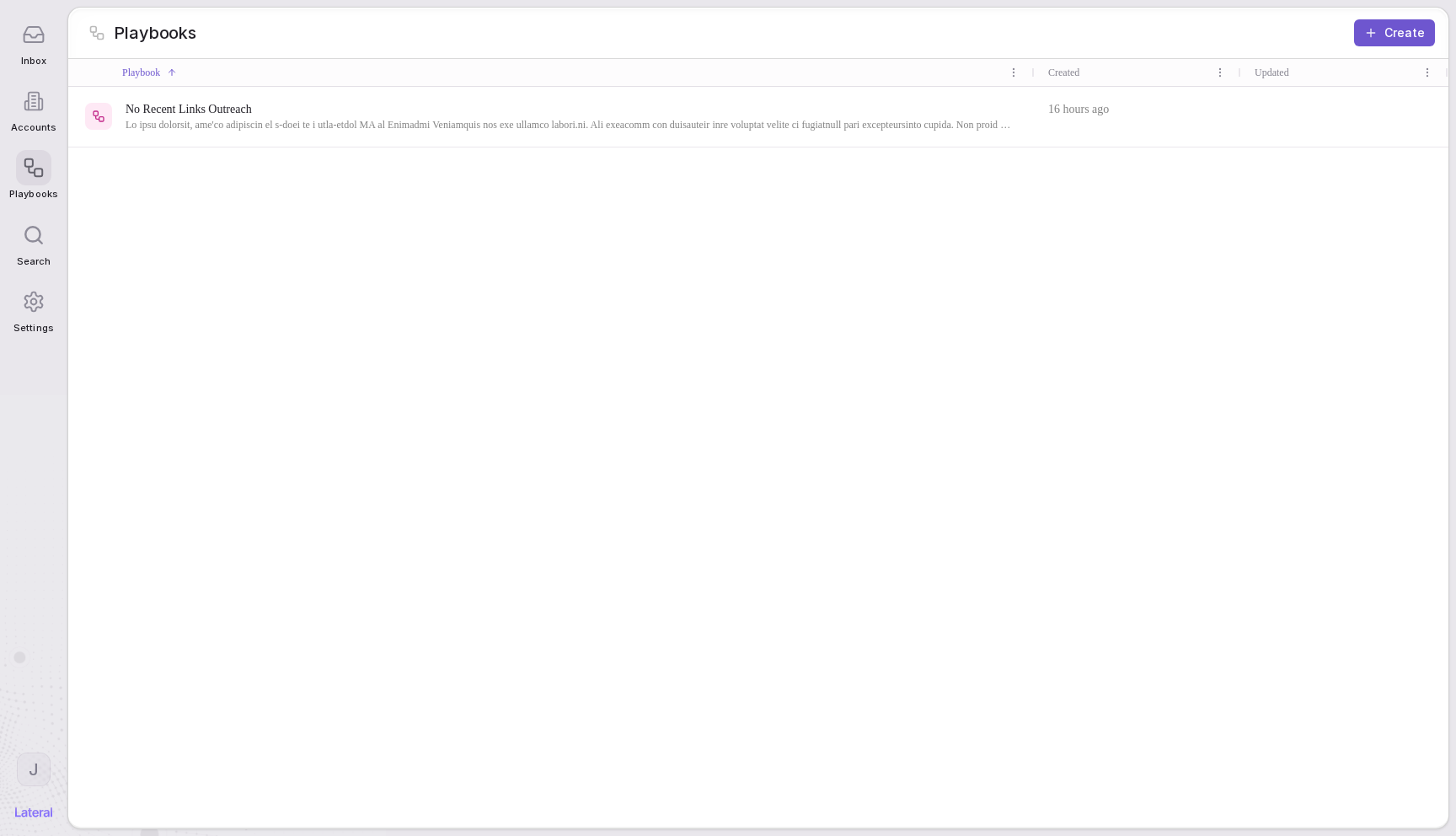
click at [834, 517] on div "No Recent Links Outreach 16 hours ago" at bounding box center [758, 457] width 1380 height 741
drag, startPoint x: 842, startPoint y: 600, endPoint x: 832, endPoint y: 599, distance: 10.0
click at [832, 599] on div "No Recent Links Outreach 16 hours ago" at bounding box center [758, 457] width 1380 height 741
click at [854, 285] on div "No Recent Links Outreach 16 hours ago" at bounding box center [758, 457] width 1380 height 741
click at [554, 371] on div "No Recent Links Outreach 16 hours ago" at bounding box center [758, 457] width 1380 height 741
